Goal: Find specific page/section: Find specific page/section

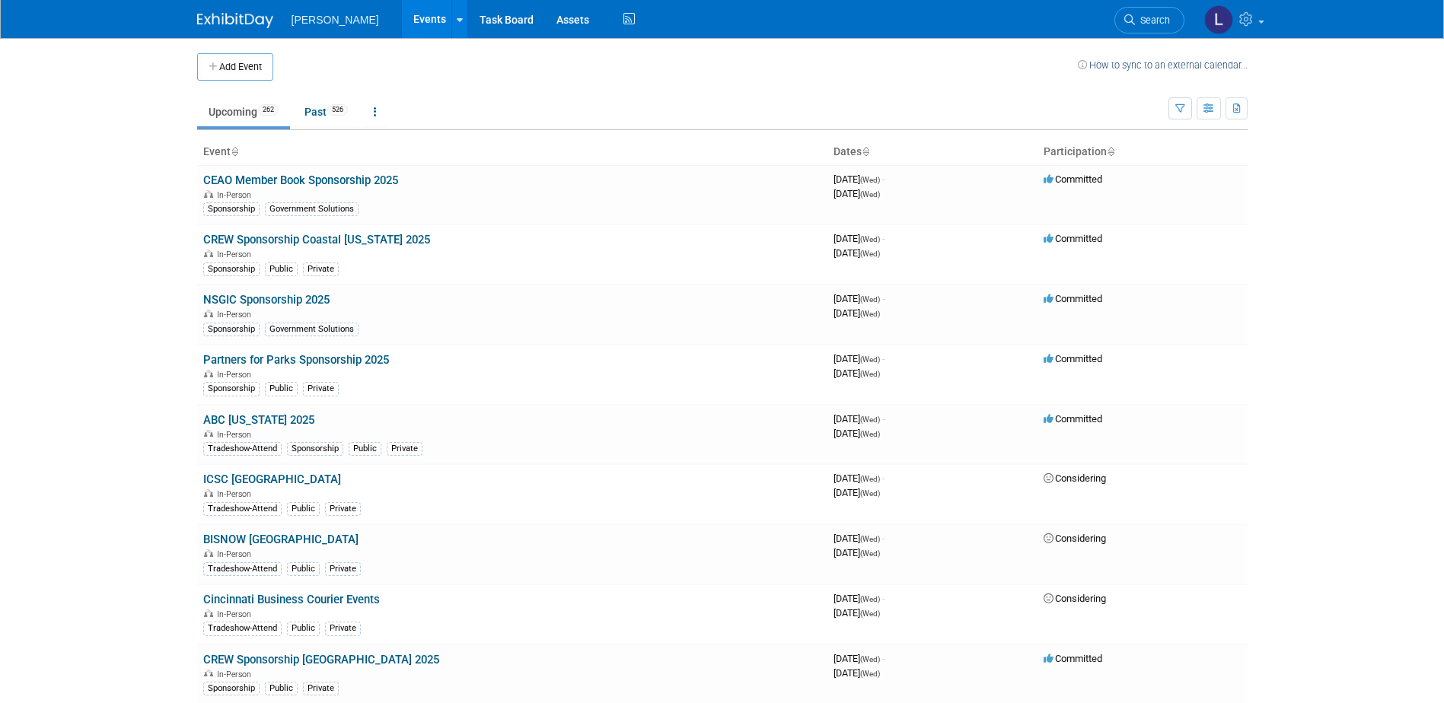
click at [420, 78] on td at bounding box center [675, 66] width 805 height 27
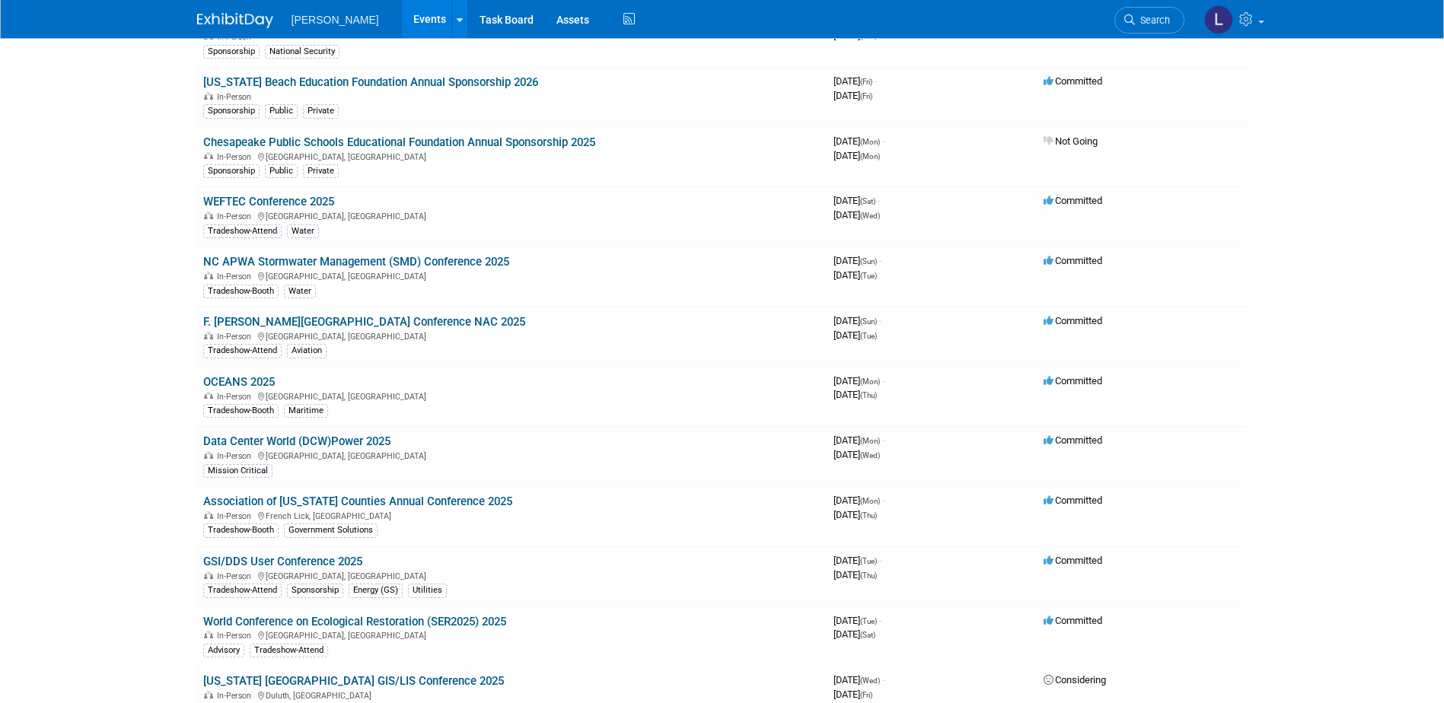
scroll to position [4123, 0]
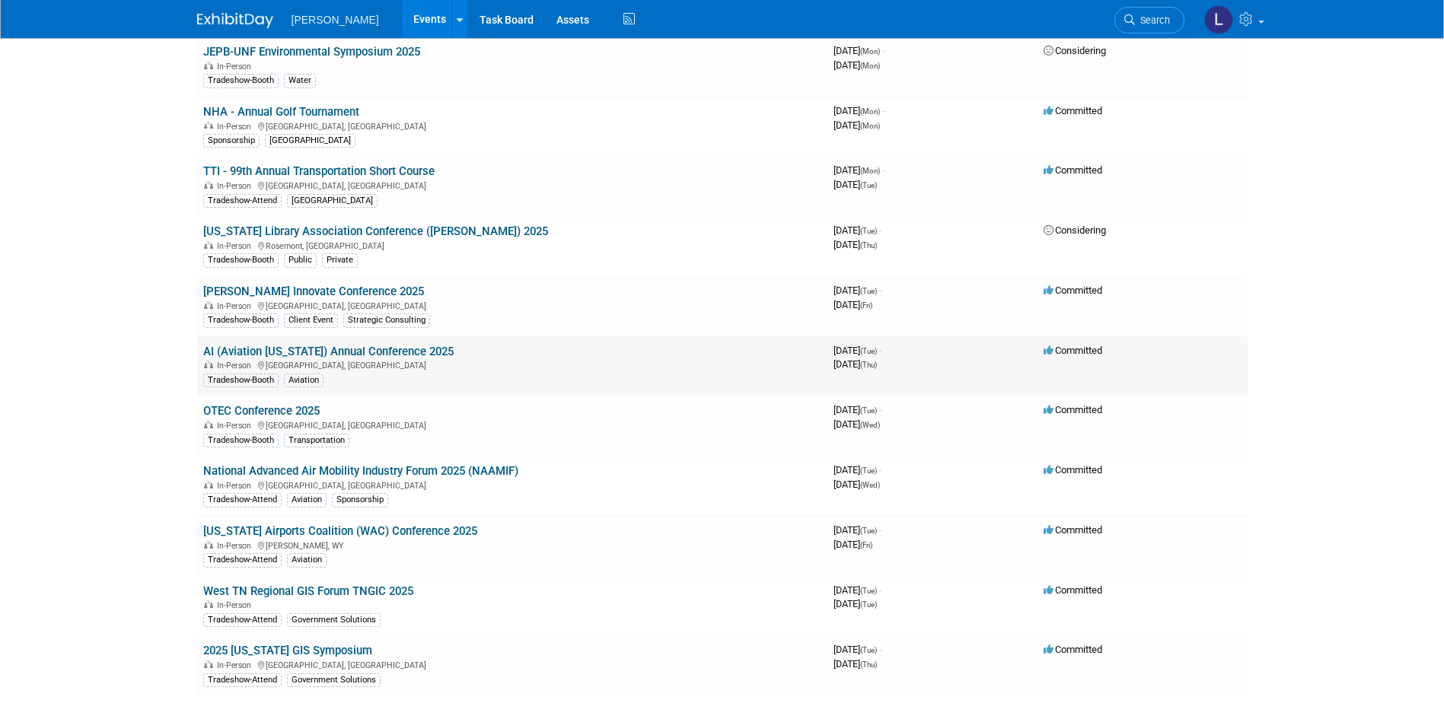
click at [394, 355] on link "AI (Aviation [US_STATE]) Annual Conference 2025" at bounding box center [328, 352] width 250 height 14
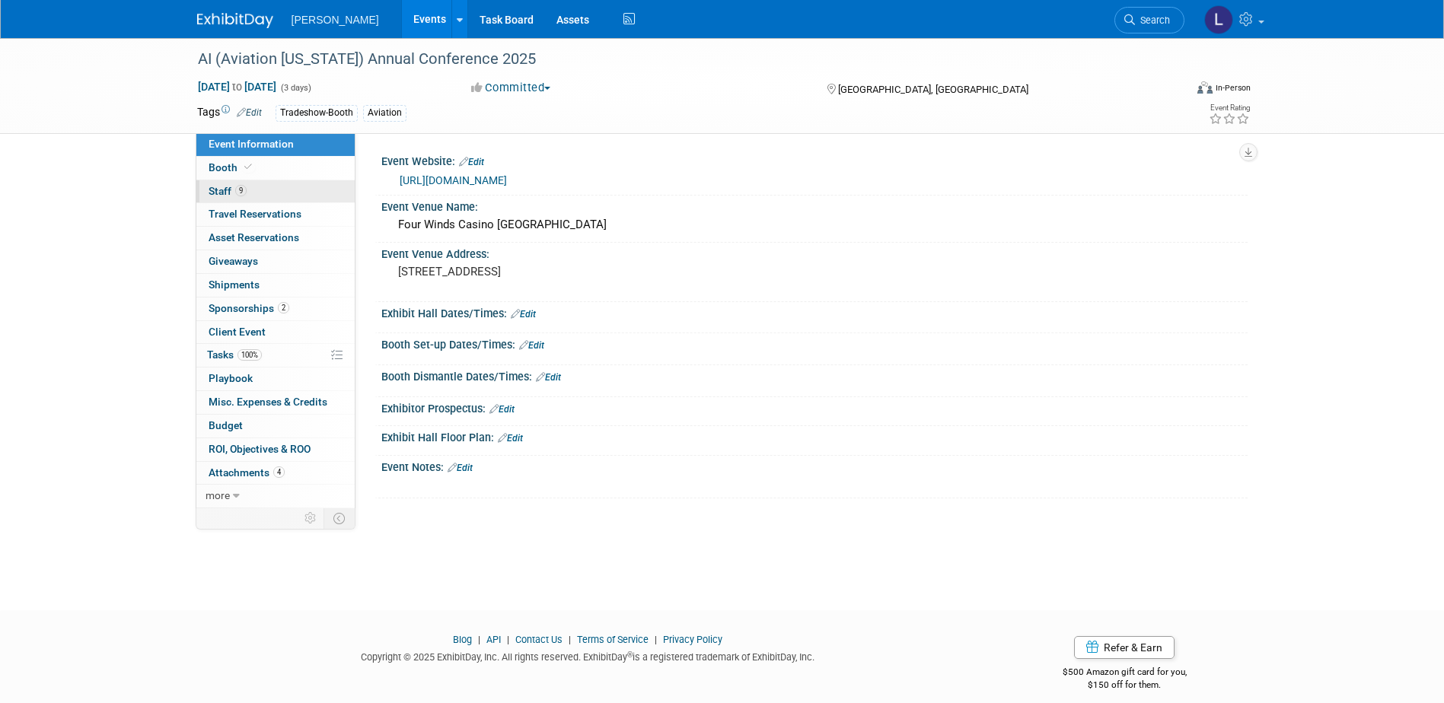
click at [289, 195] on link "9 Staff 9" at bounding box center [275, 191] width 158 height 23
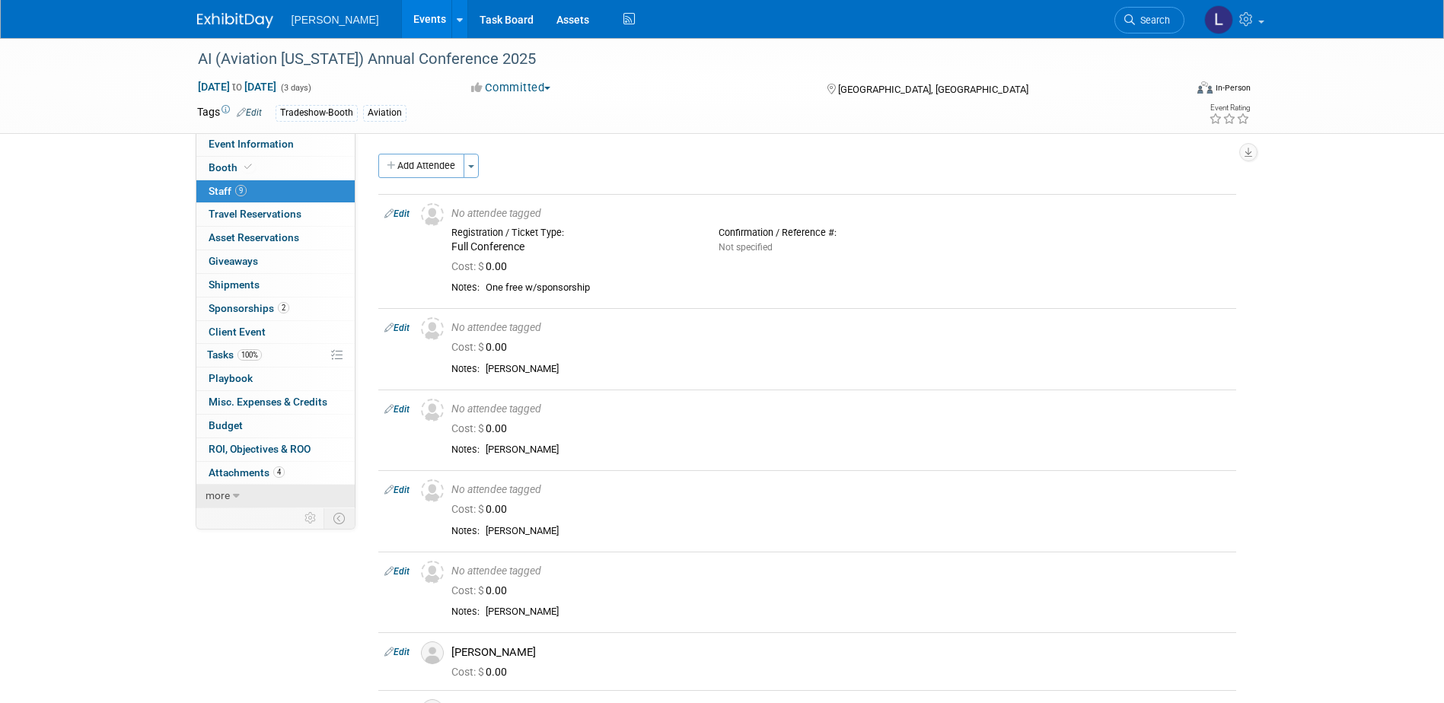
click at [262, 493] on link "more" at bounding box center [275, 496] width 158 height 23
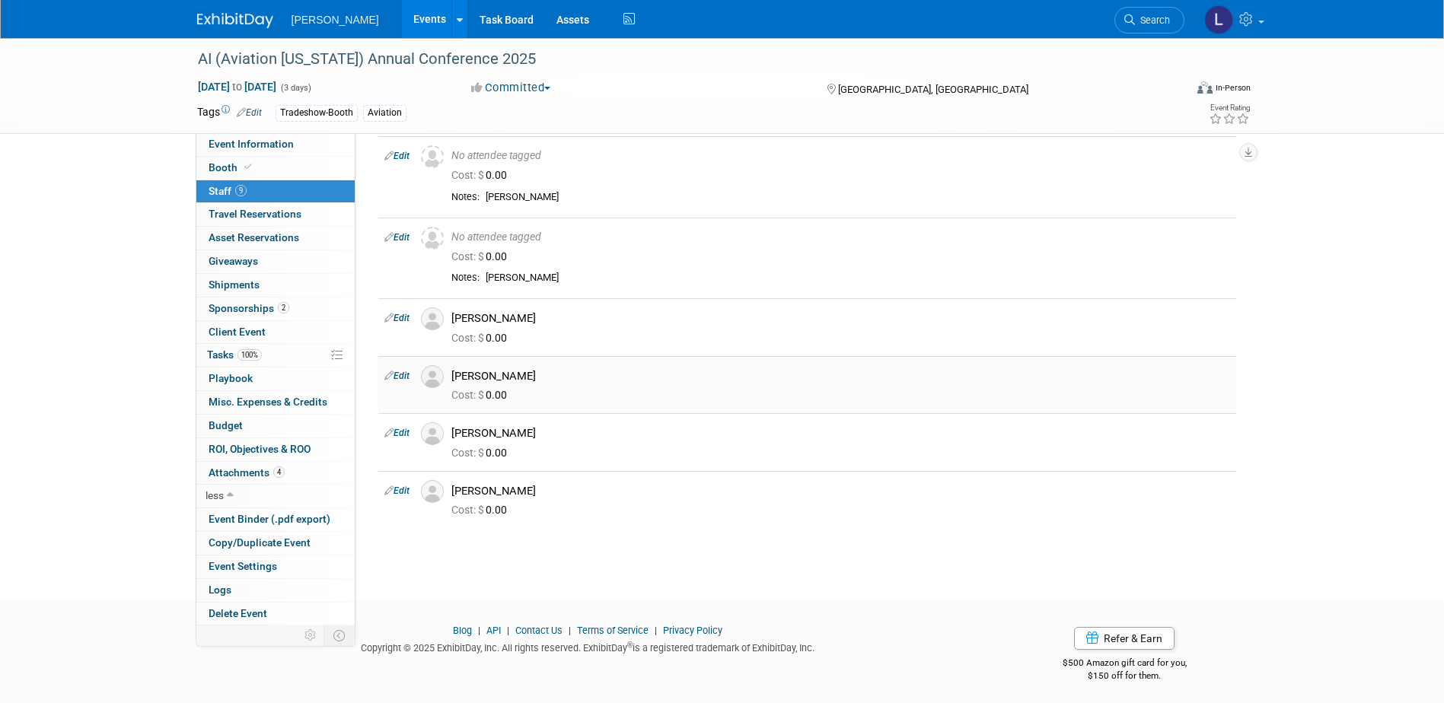
scroll to position [339, 0]
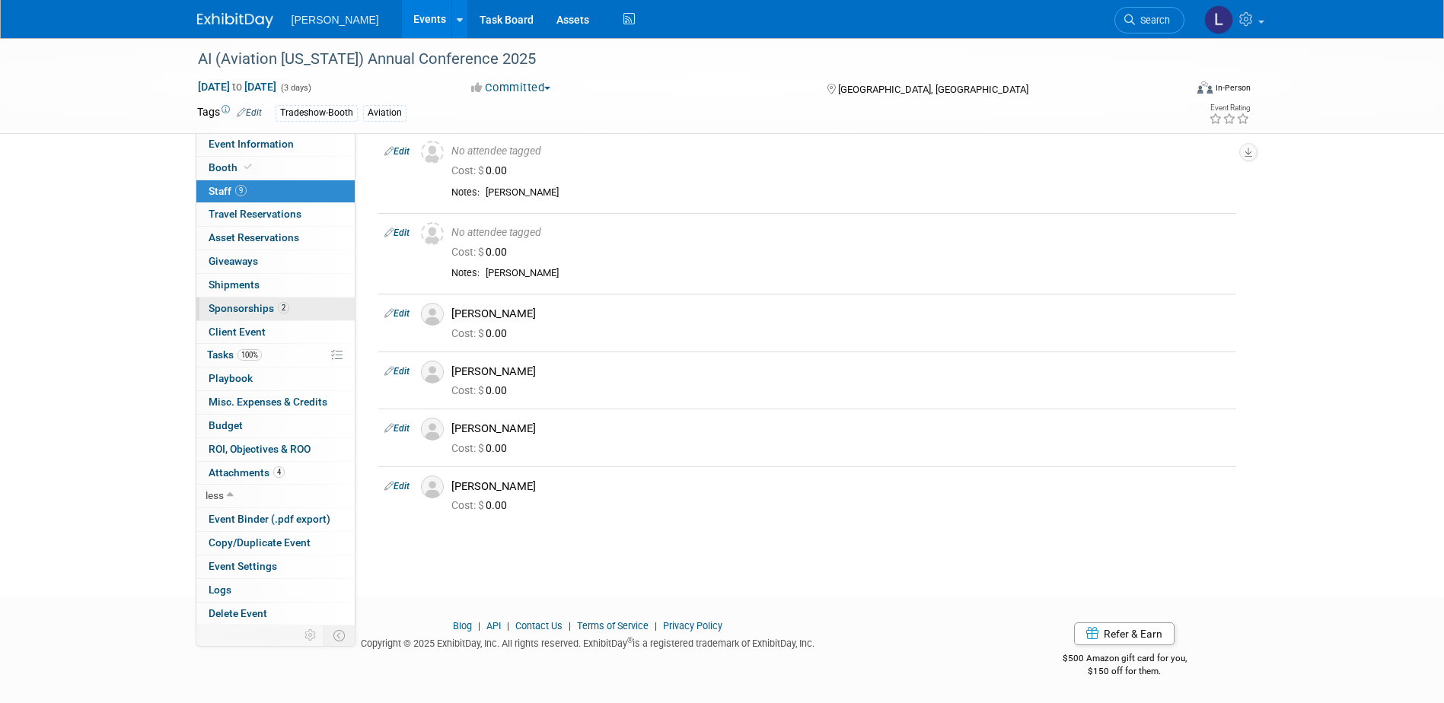
click at [285, 315] on link "2 Sponsorships 2" at bounding box center [275, 309] width 158 height 23
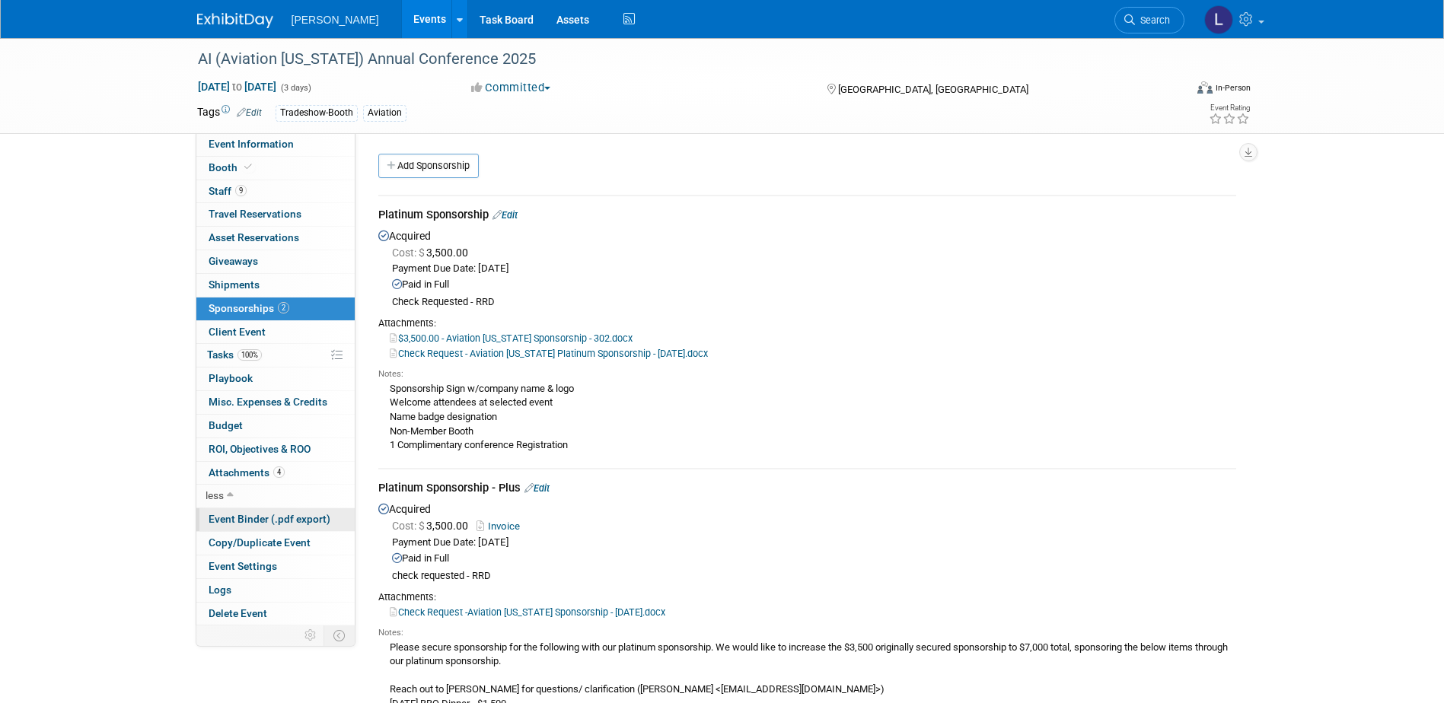
scroll to position [152, 0]
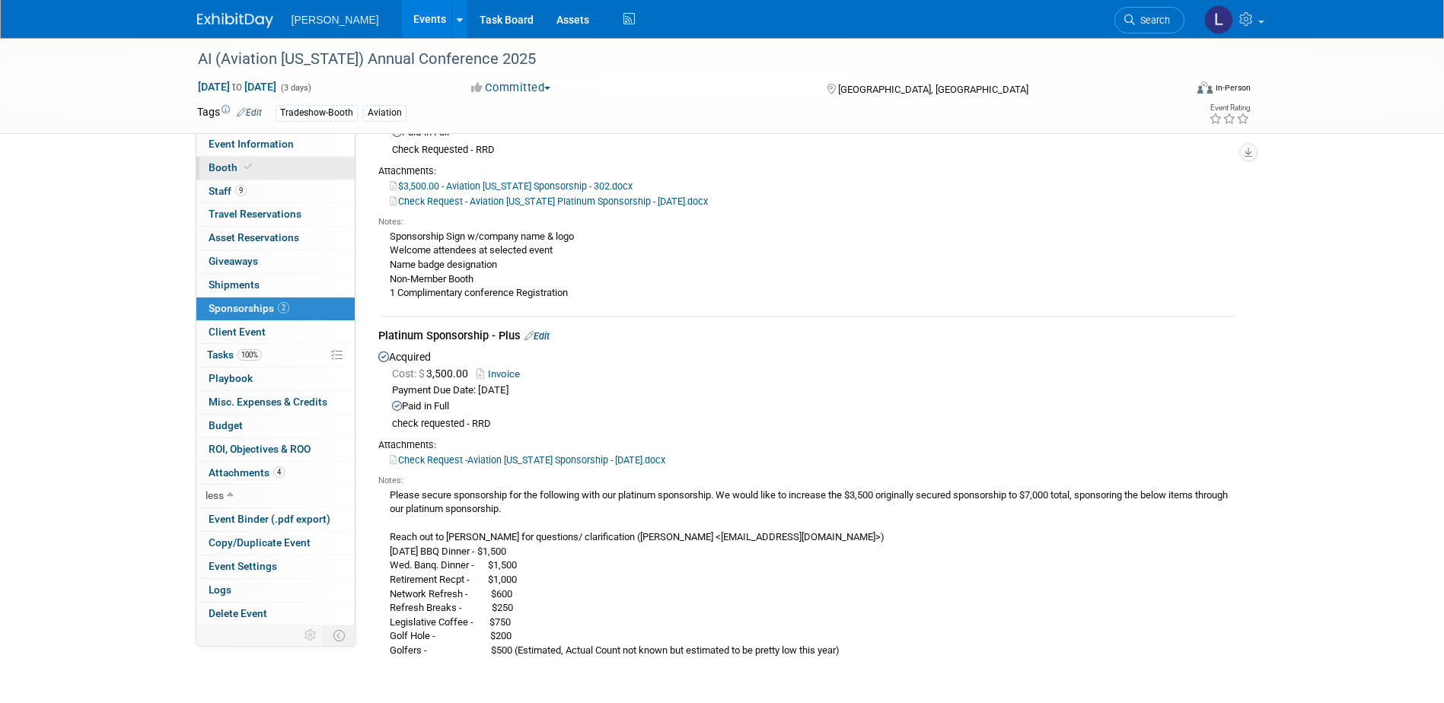
click at [283, 171] on link "Booth" at bounding box center [275, 168] width 158 height 23
